Goal: Information Seeking & Learning: Learn about a topic

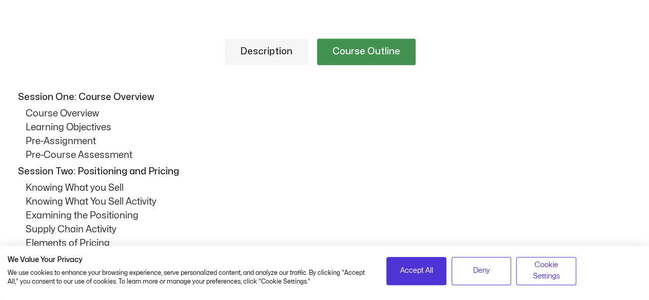
scroll to position [410, 0]
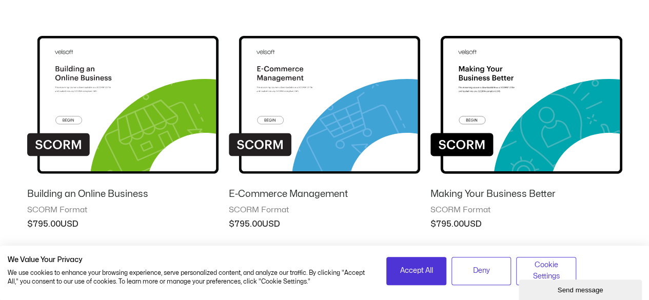
click at [106, 147] on img at bounding box center [122, 96] width 191 height 167
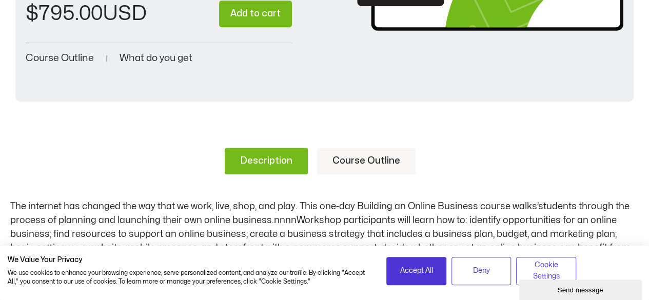
scroll to position [302, 0]
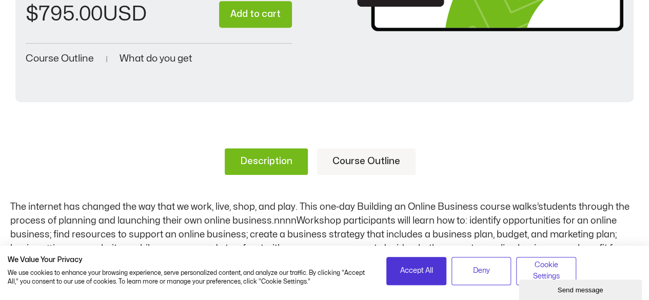
click at [357, 159] on link "Course Outline" at bounding box center [366, 161] width 98 height 27
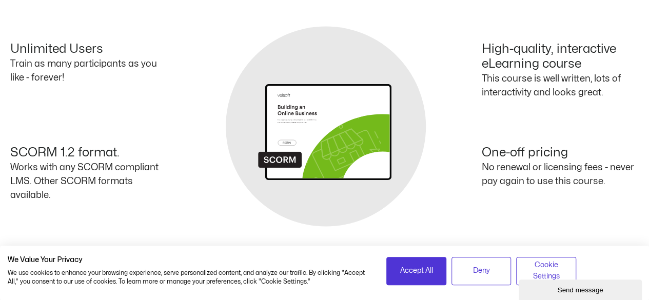
scroll to position [940, 0]
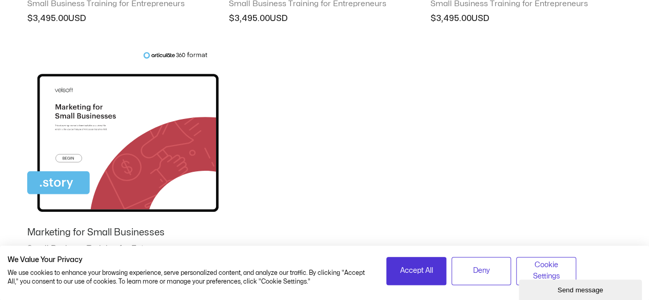
scroll to position [868, 0]
click at [137, 159] on img at bounding box center [122, 134] width 191 height 167
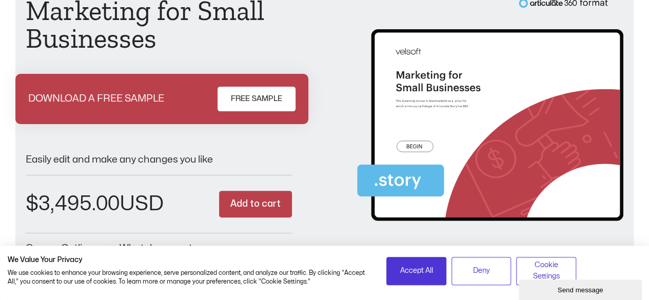
scroll to position [113, 0]
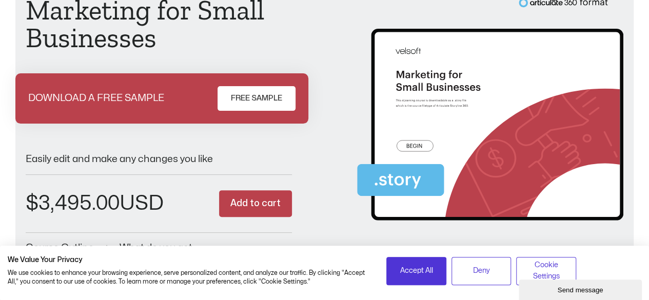
click at [238, 95] on span "FREE SAMPLE" at bounding box center [256, 98] width 51 height 12
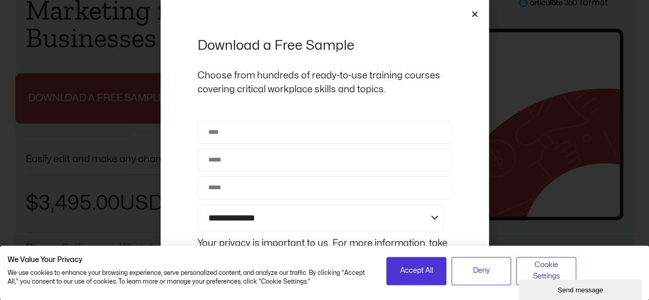
click at [476, 14] on icon "Close" at bounding box center [475, 14] width 8 height 8
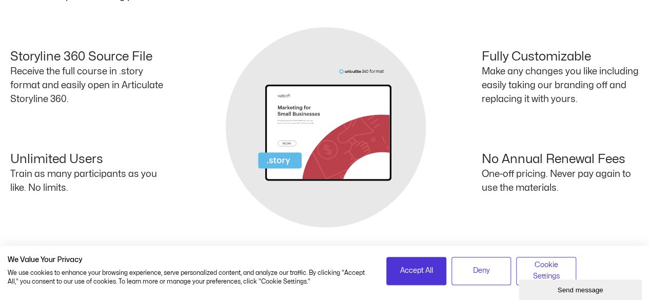
scroll to position [570, 0]
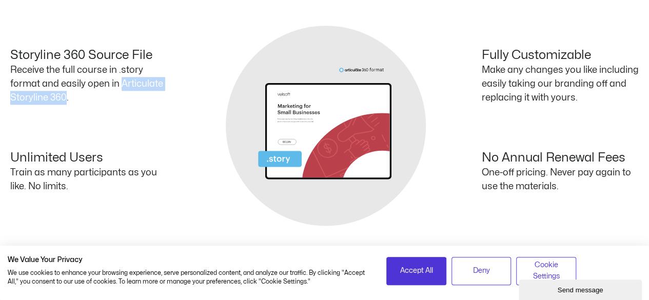
drag, startPoint x: 64, startPoint y: 102, endPoint x: 120, endPoint y: 85, distance: 58.4
click at [120, 85] on p "Receive the full course in .story format and easily open in Articulate Storylin…" at bounding box center [88, 84] width 157 height 42
copy p "Articulate Storyline 360"
